Goal: Task Accomplishment & Management: Use online tool/utility

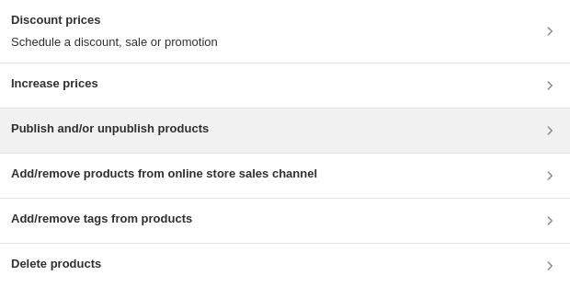
click at [85, 126] on h3 "Publish and/or unpublish products" at bounding box center [110, 128] width 198 height 18
click at [145, 128] on h3 "Publish and/or unpublish products" at bounding box center [110, 128] width 198 height 18
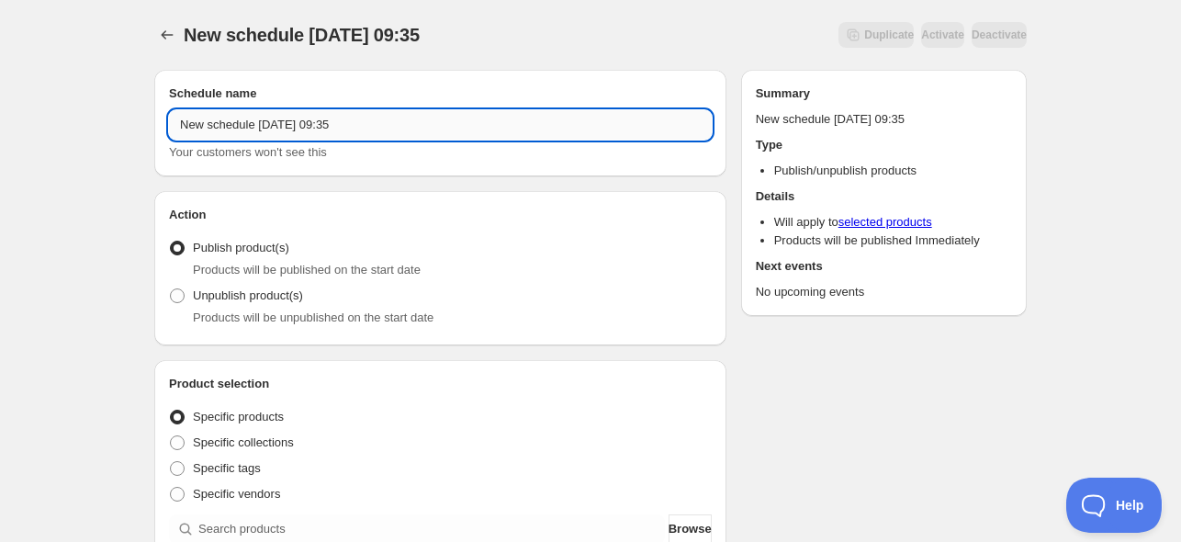
click at [260, 118] on input "New schedule Oct 02 2025 09:35" at bounding box center [440, 124] width 543 height 29
drag, startPoint x: 377, startPoint y: 118, endPoint x: 132, endPoint y: 109, distance: 244.5
type input "Put online novelties 03 October"
click at [231, 440] on span "Specific collections" at bounding box center [243, 442] width 101 height 14
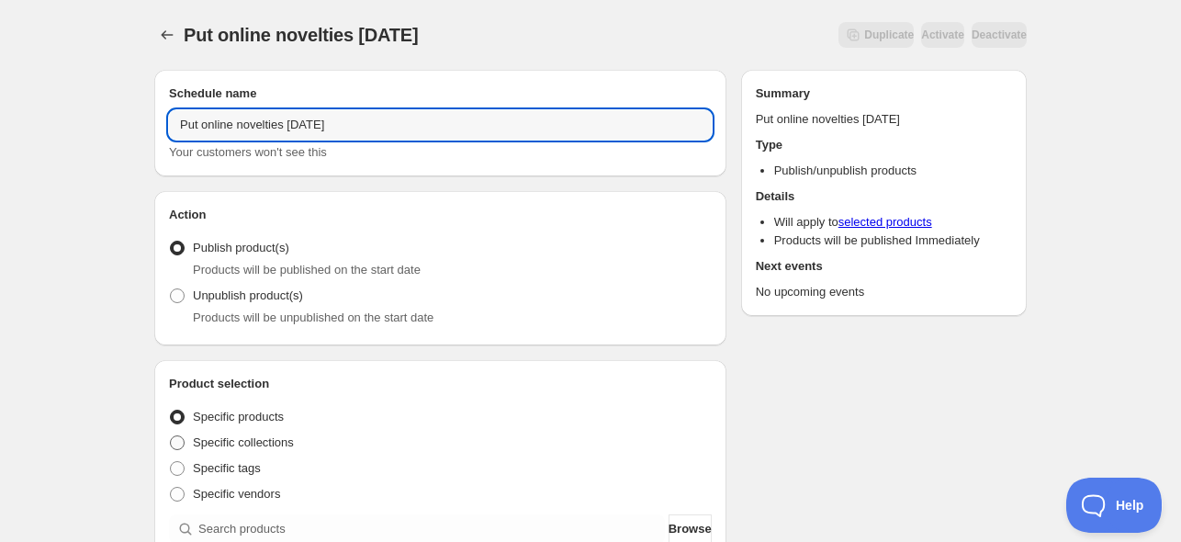
click at [171, 436] on input "Specific collections" at bounding box center [170, 435] width 1 height 1
radio input "true"
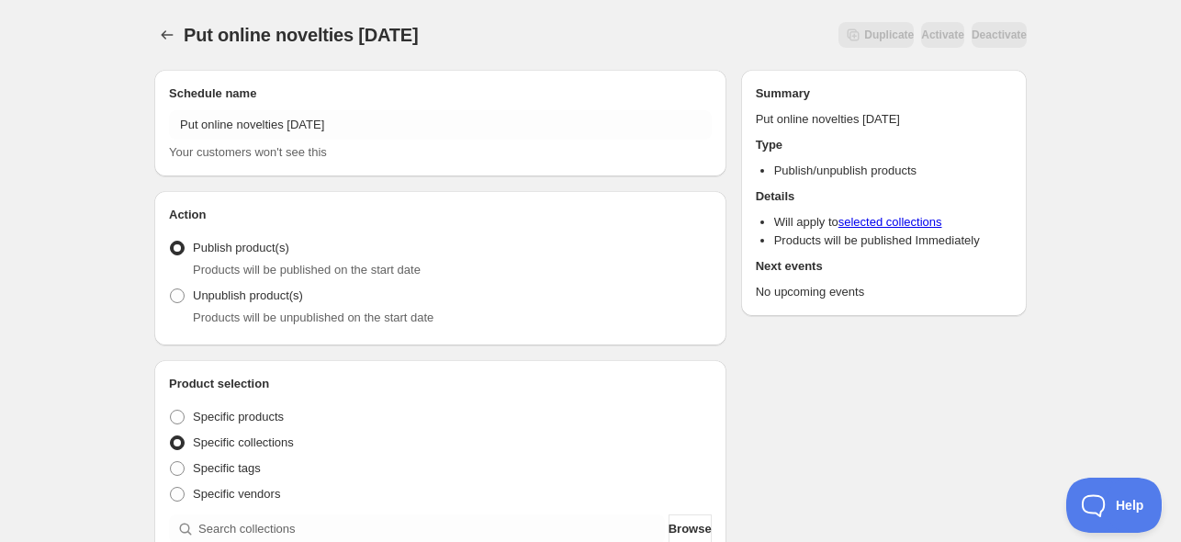
scroll to position [367, 0]
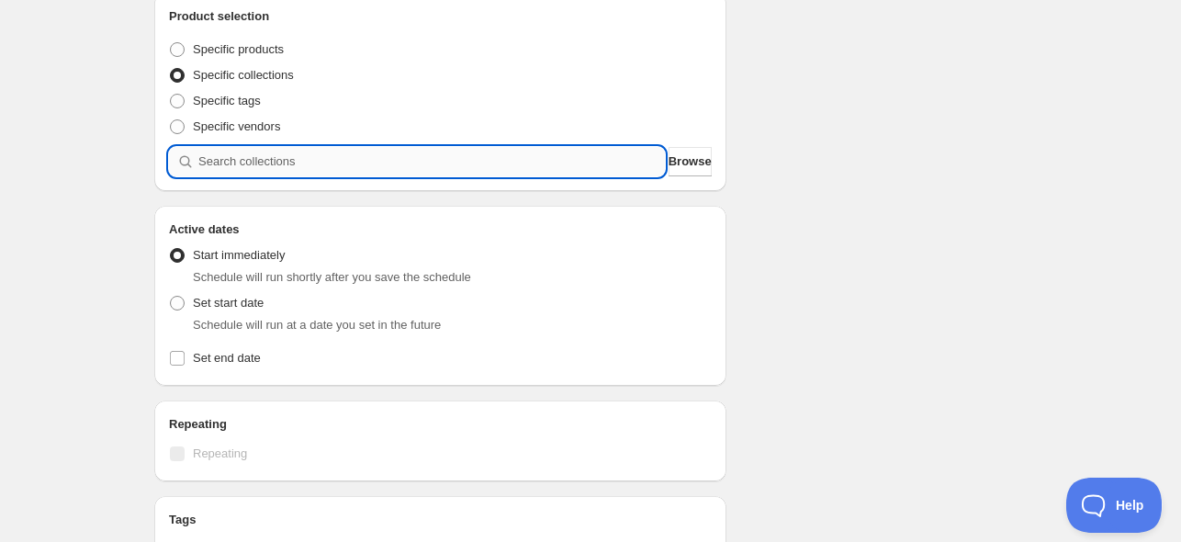
click at [300, 157] on input "search" at bounding box center [431, 161] width 467 height 29
paste input "Újdonságok"
type input "Újdonságok"
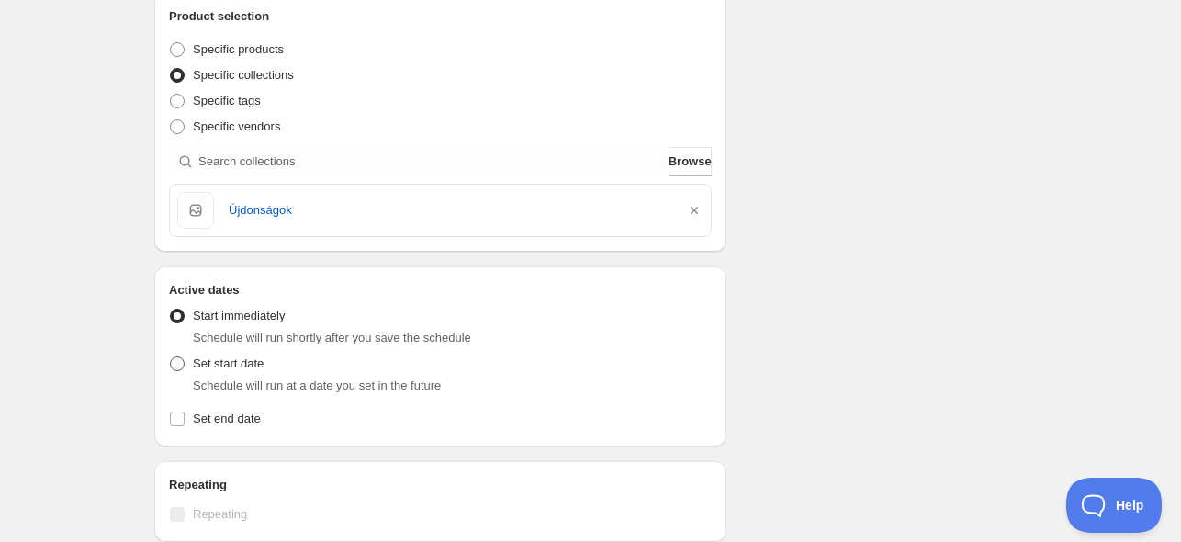
click at [220, 362] on span "Set start date" at bounding box center [228, 363] width 71 height 14
click at [171, 357] on input "Set start date" at bounding box center [170, 356] width 1 height 1
radio input "true"
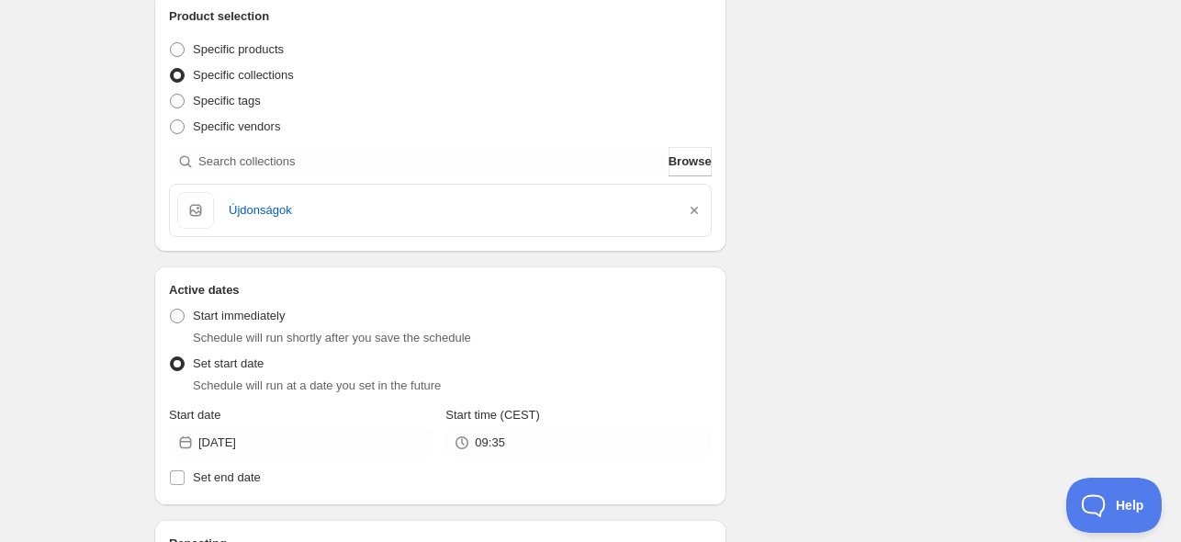
scroll to position [735, 0]
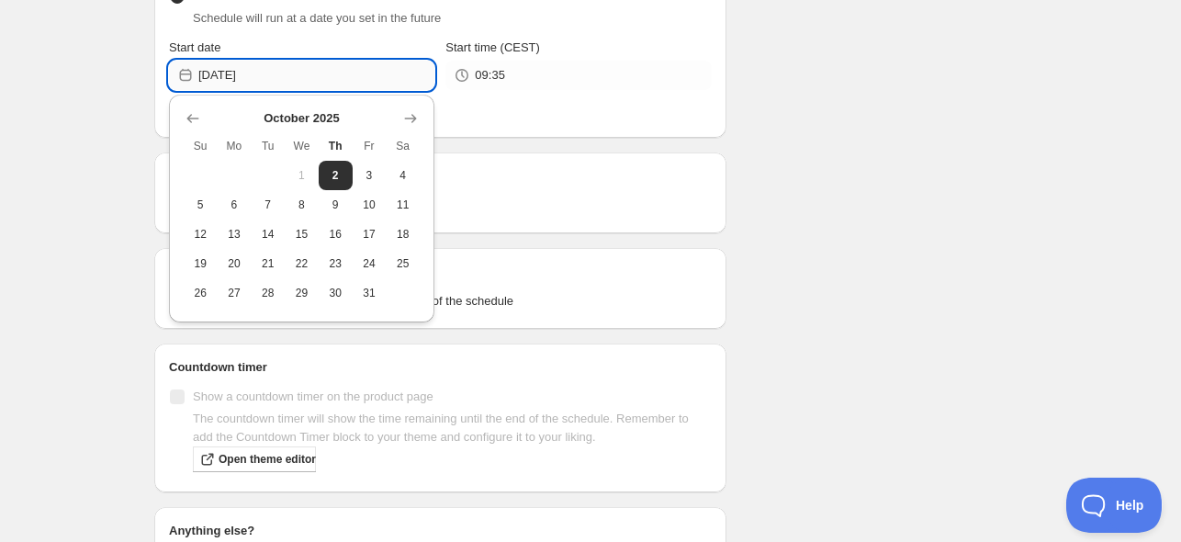
click at [269, 75] on input "2025-10-02" at bounding box center [316, 75] width 236 height 29
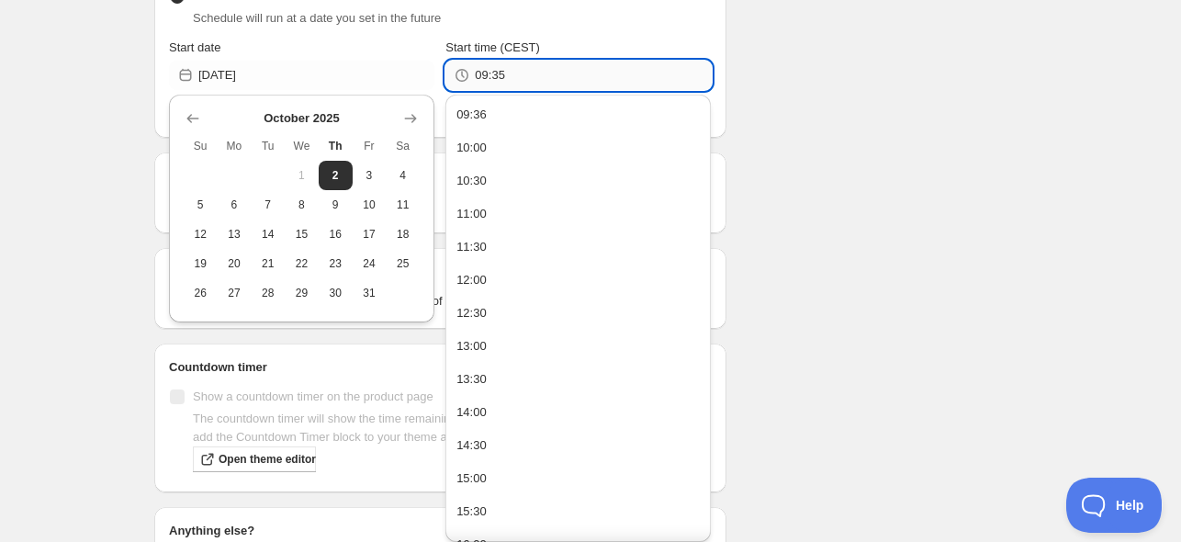
click at [529, 72] on input "09:35" at bounding box center [593, 75] width 236 height 29
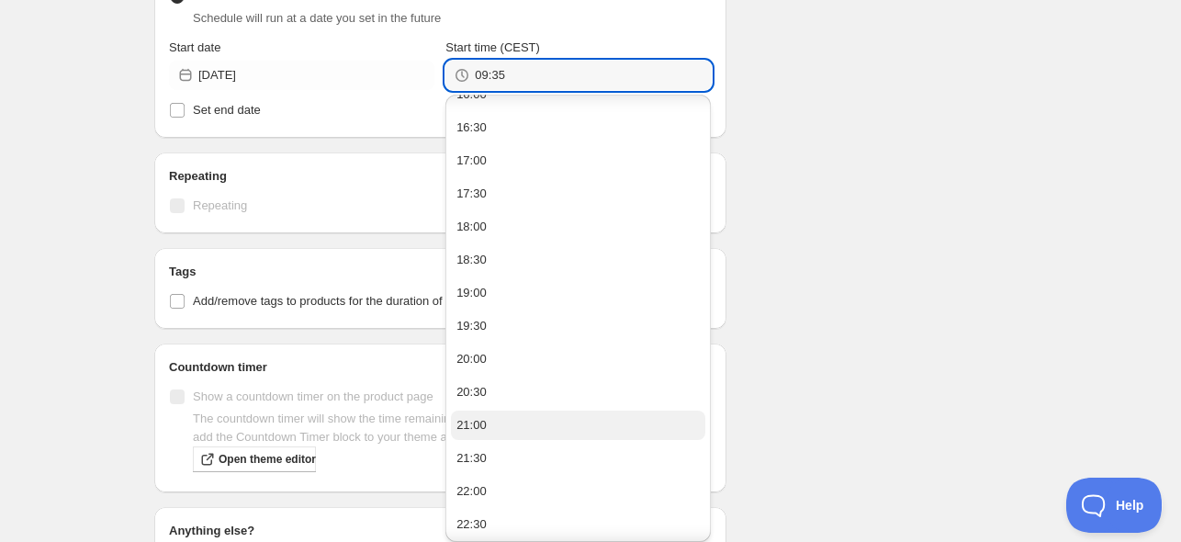
scroll to position [518, 0]
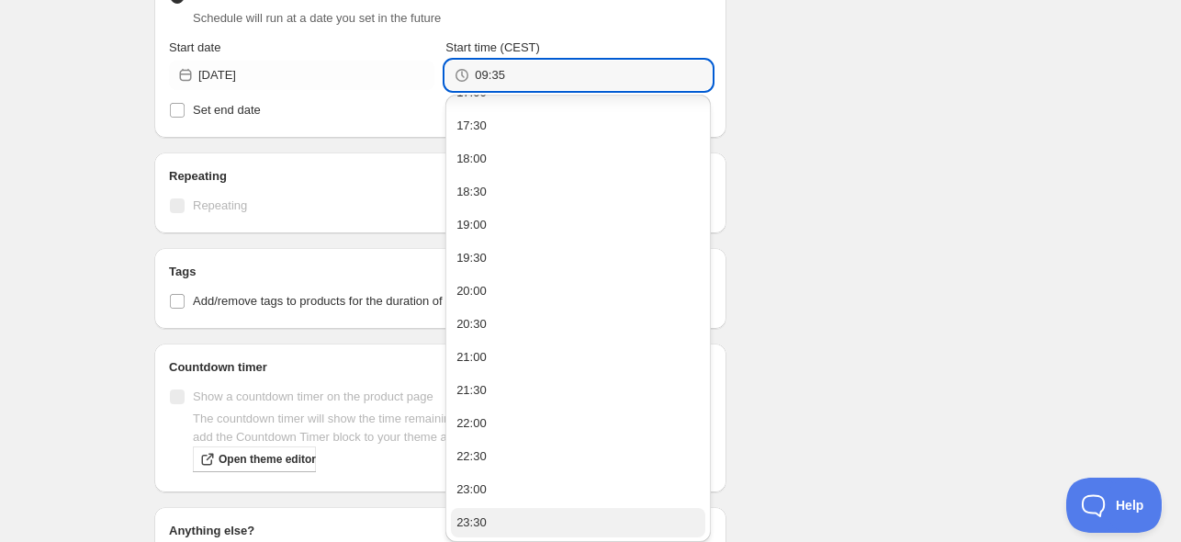
click at [502, 521] on button "23:30" at bounding box center [578, 522] width 254 height 29
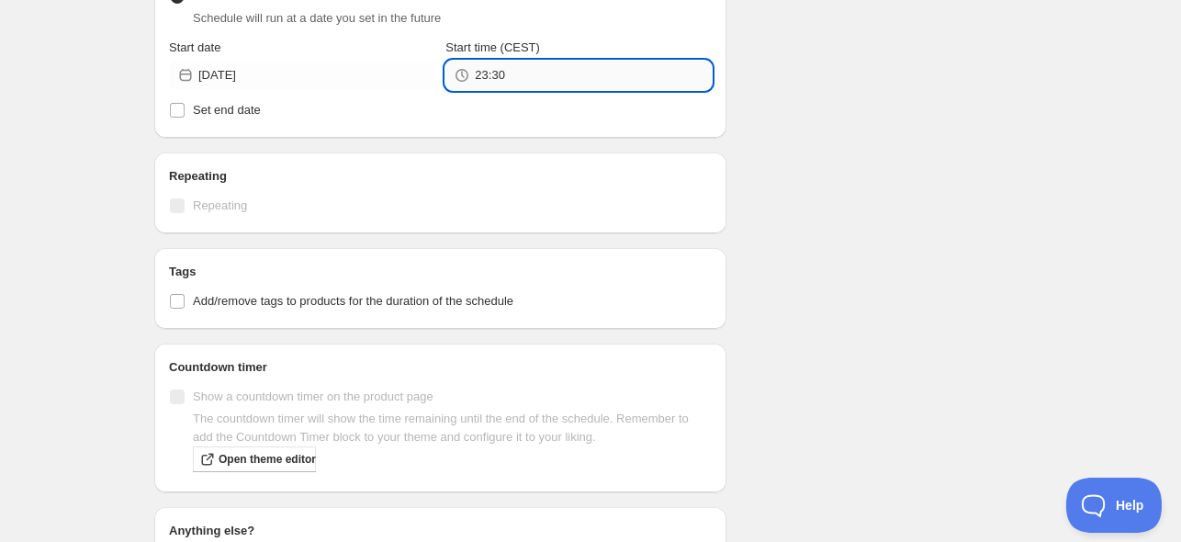
click at [495, 73] on input "23:30" at bounding box center [593, 75] width 236 height 29
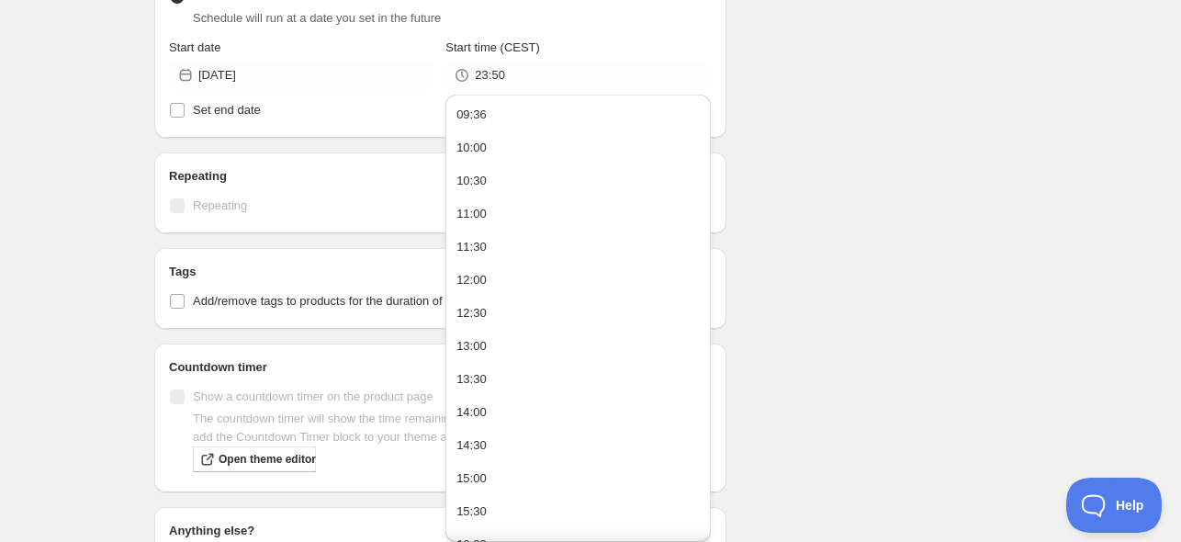
click at [110, 105] on div "Put online novelties 03 October. This page is ready Put online novelties 03 Oct…" at bounding box center [590, 24] width 1181 height 1519
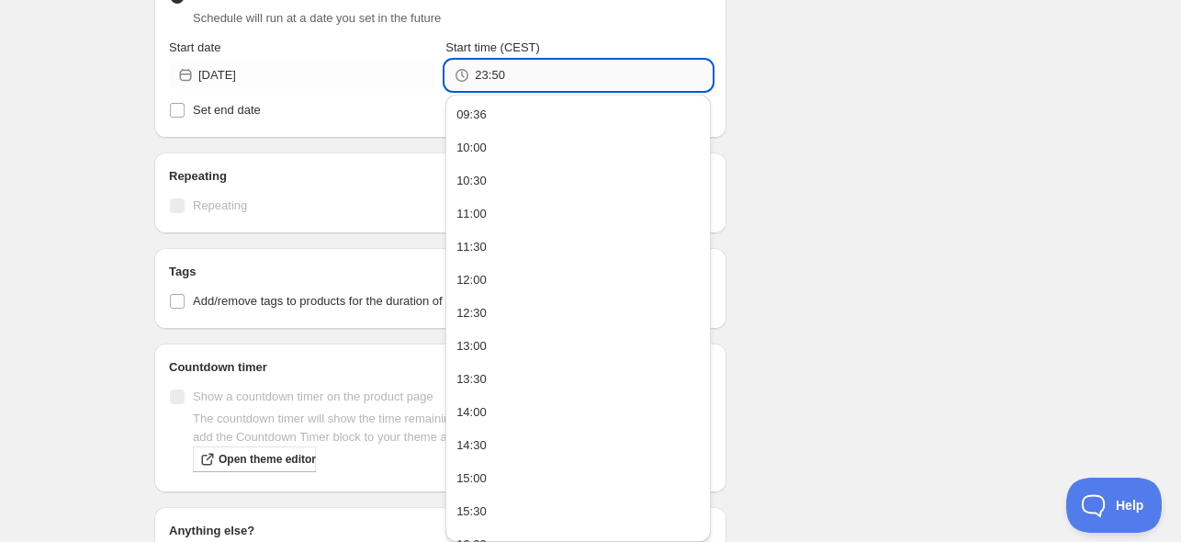
click at [515, 73] on input "23:50" at bounding box center [593, 75] width 236 height 29
type input "23:55"
click at [84, 137] on div "Put online novelties 03 October. This page is ready Put online novelties 03 Oct…" at bounding box center [590, 24] width 1181 height 1519
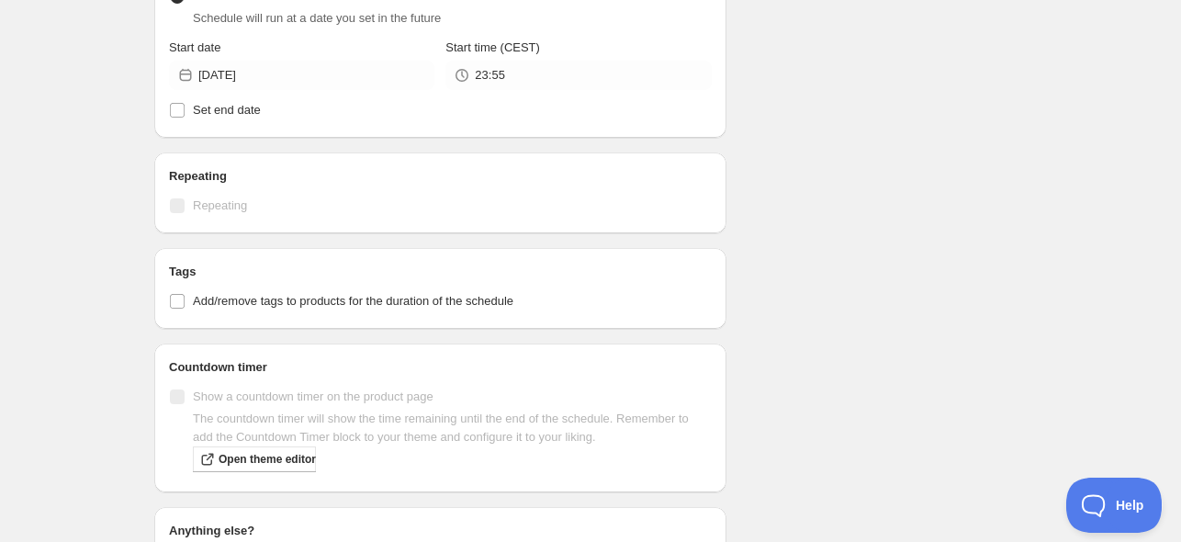
scroll to position [974, 0]
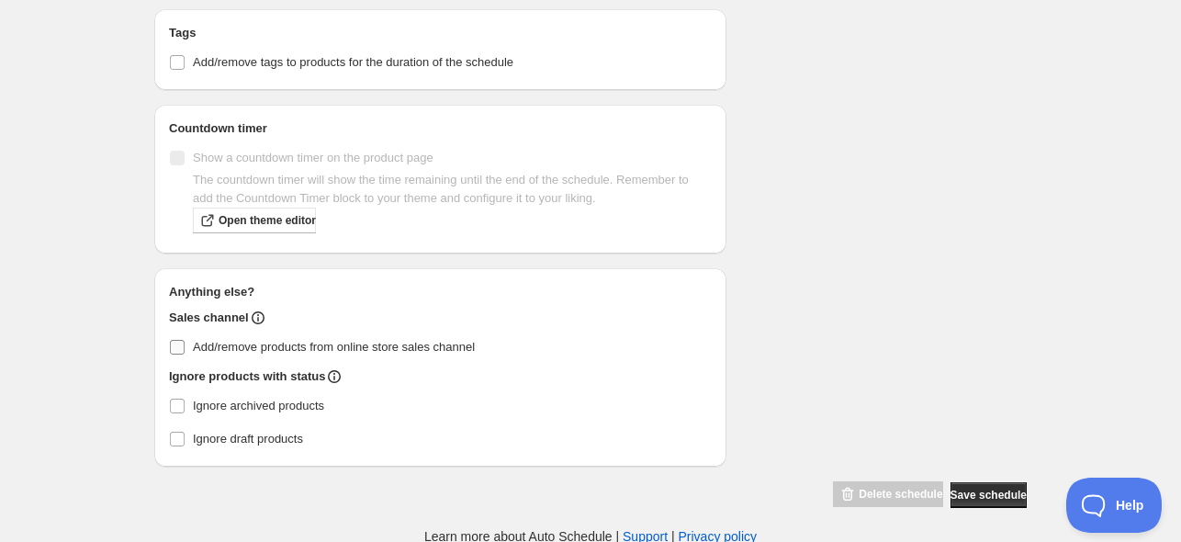
click at [175, 341] on input "Add/remove products from online store sales channel" at bounding box center [177, 347] width 15 height 15
checkbox input "true"
click at [993, 494] on span "Save schedule" at bounding box center [989, 495] width 76 height 15
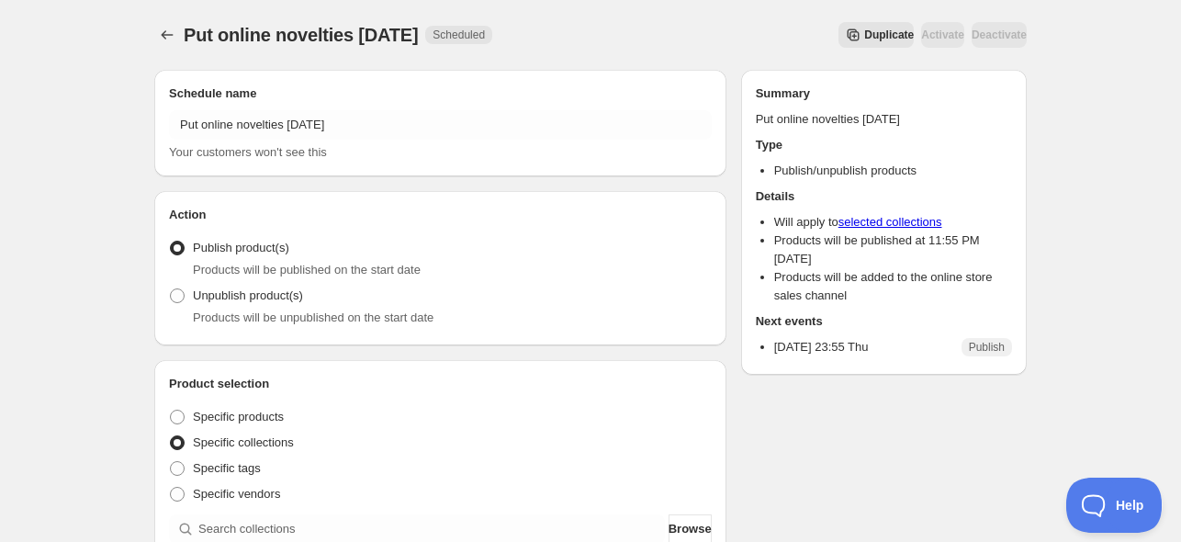
scroll to position [367, 0]
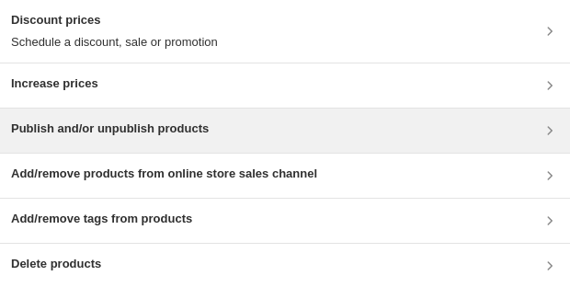
click at [98, 130] on h3 "Publish and/or unpublish products" at bounding box center [110, 128] width 198 height 18
